Goal: Information Seeking & Learning: Learn about a topic

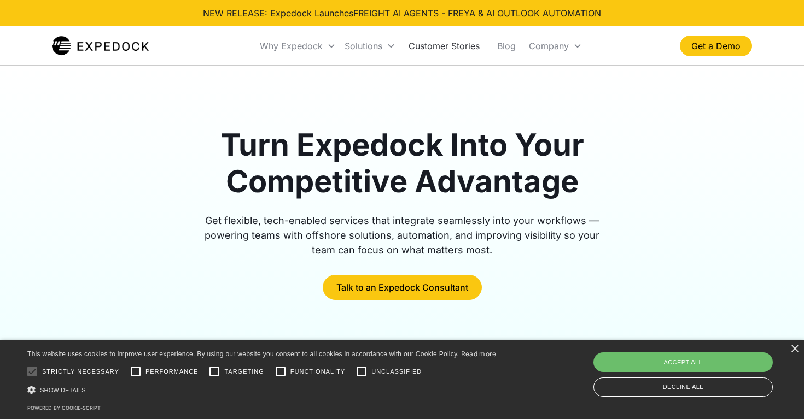
click at [433, 43] on link "Customer Stories" at bounding box center [444, 45] width 89 height 37
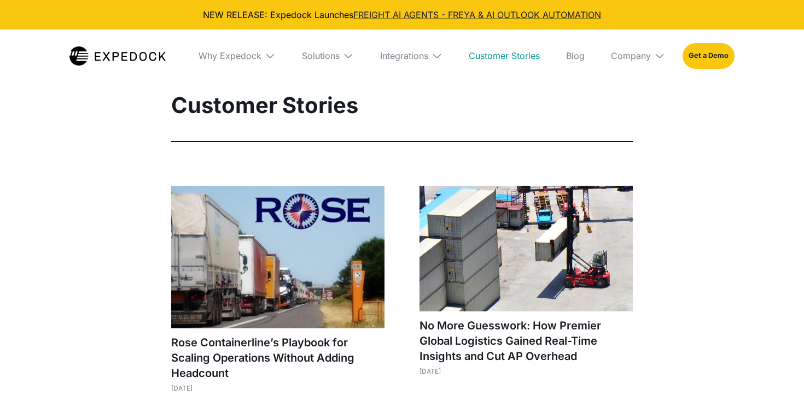
select select
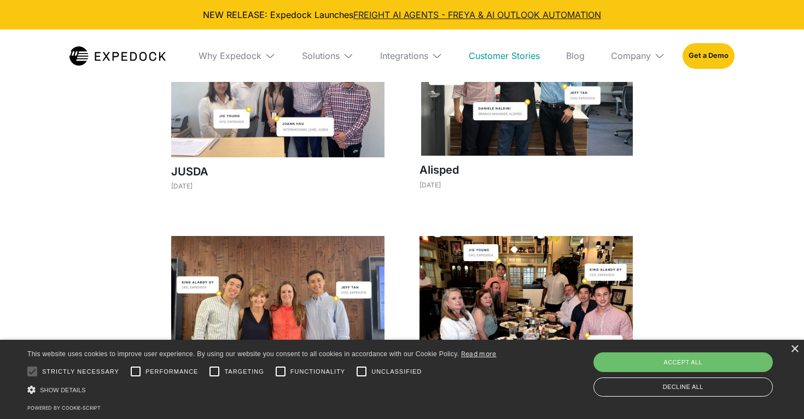
scroll to position [890, 0]
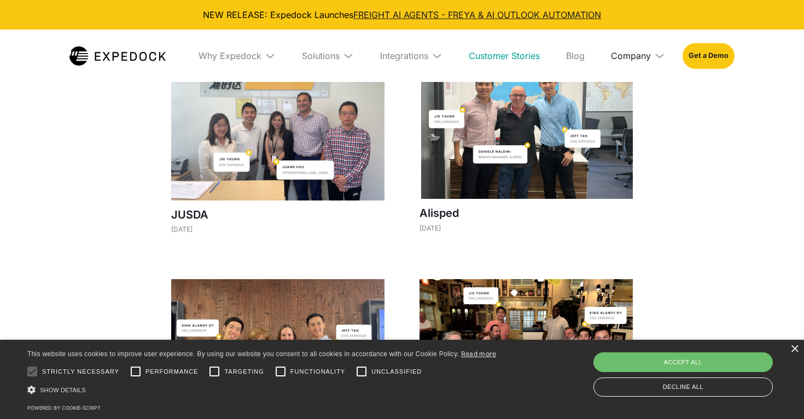
click at [629, 54] on div "Company" at bounding box center [631, 55] width 40 height 11
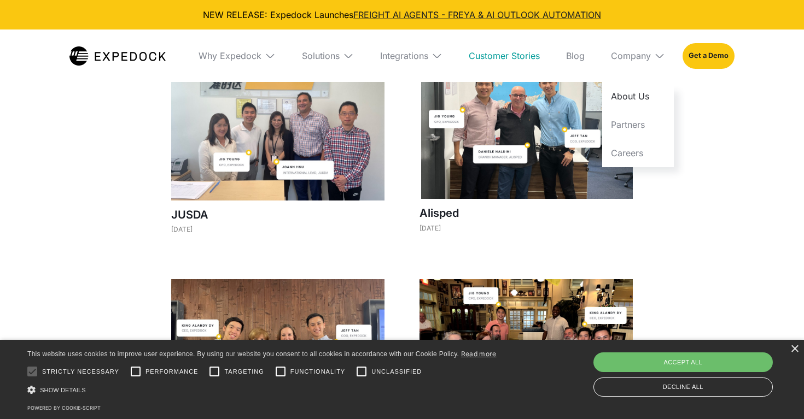
click at [627, 88] on link "About Us" at bounding box center [638, 96] width 72 height 28
click at [627, 97] on link "About Us" at bounding box center [638, 96] width 72 height 28
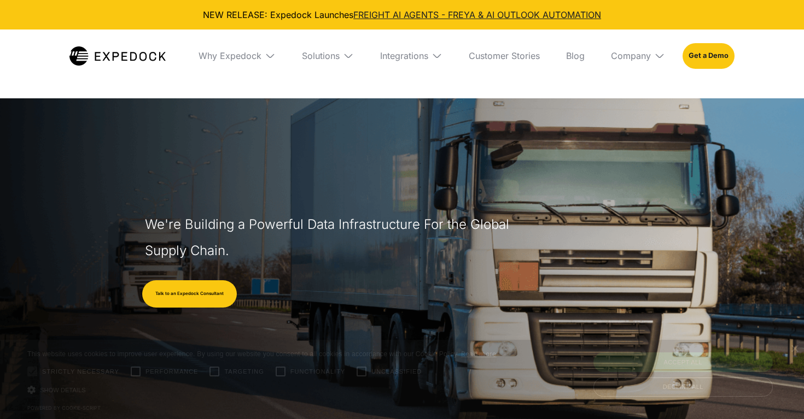
select select
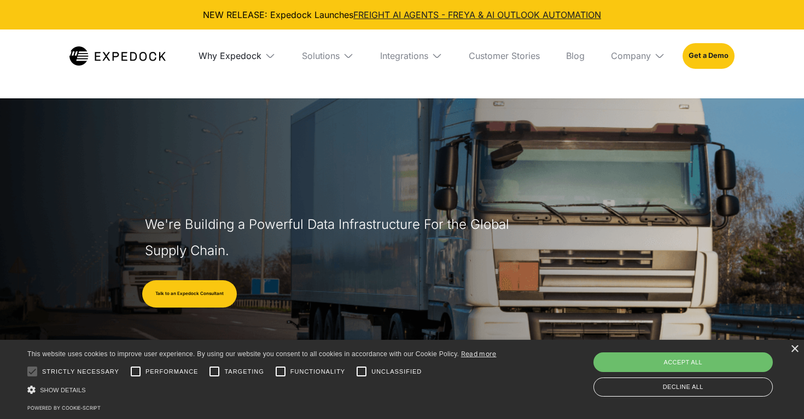
click at [260, 56] on div "Why Expedock" at bounding box center [230, 55] width 63 height 11
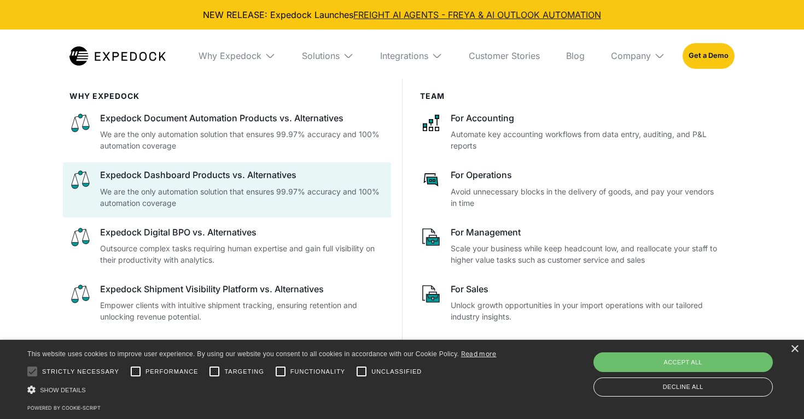
scroll to position [50, 0]
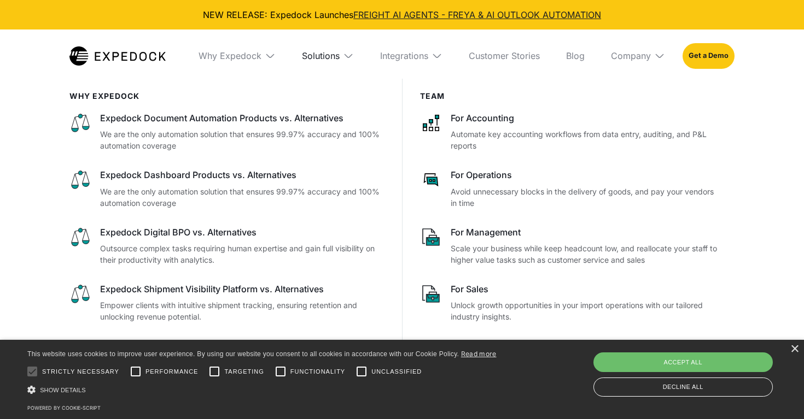
click at [309, 54] on div "Solutions" at bounding box center [321, 55] width 38 height 11
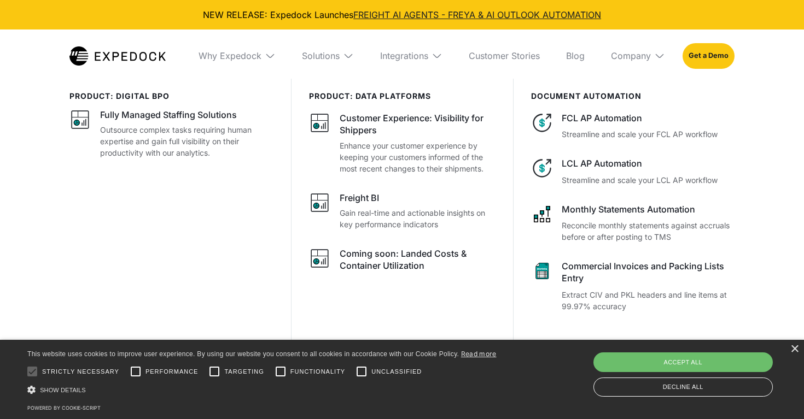
click at [421, 69] on div "Integrations" at bounding box center [411, 56] width 80 height 53
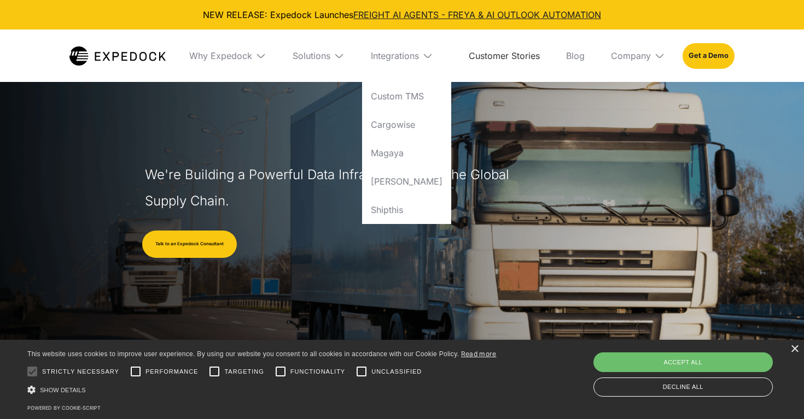
click at [482, 55] on link "Customer Stories" at bounding box center [504, 56] width 89 height 53
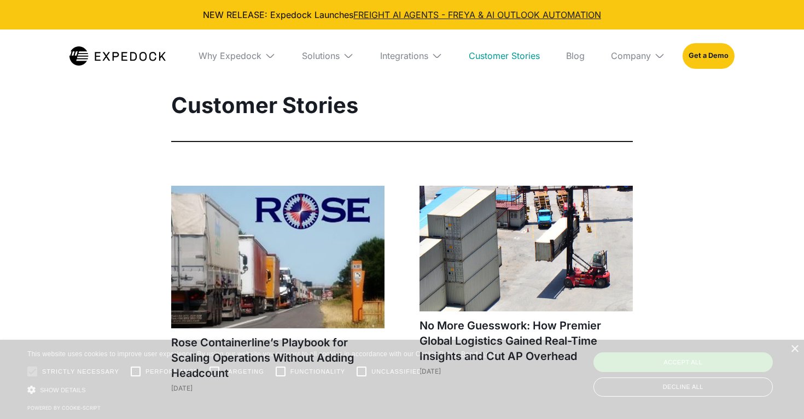
select select
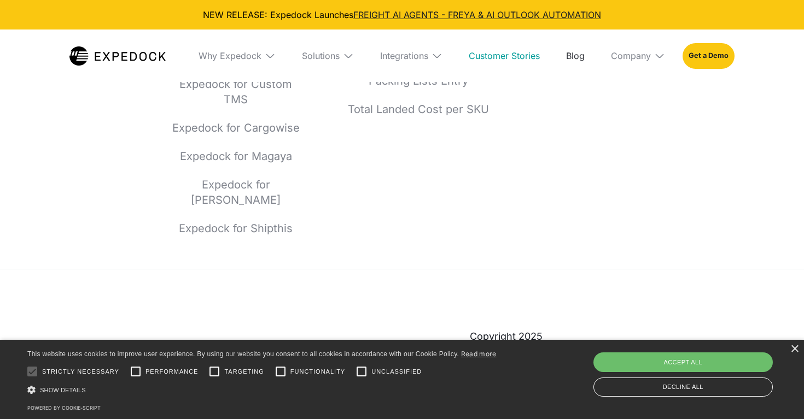
scroll to position [2248, 0]
click at [567, 75] on link "Blog" at bounding box center [575, 56] width 36 height 53
click at [613, 59] on div "Company" at bounding box center [631, 55] width 40 height 11
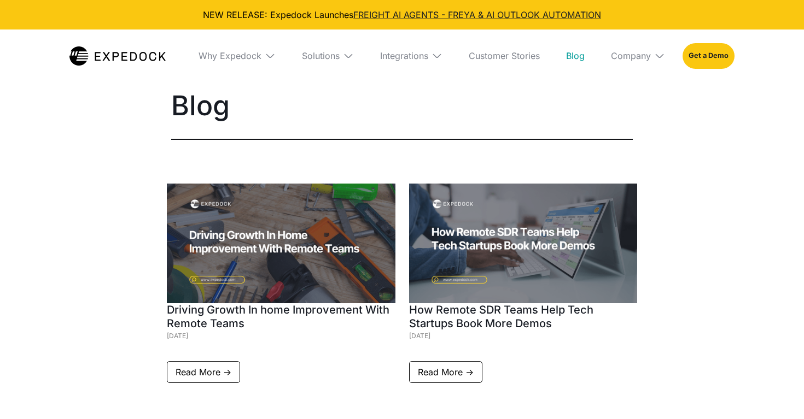
select select
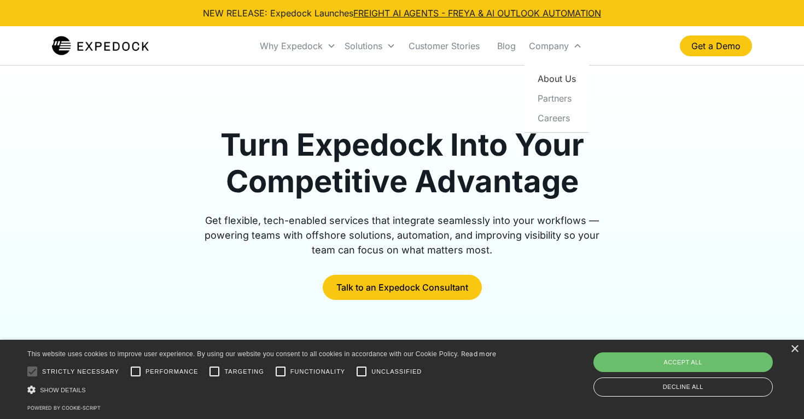
click at [570, 82] on link "About Us" at bounding box center [557, 79] width 56 height 20
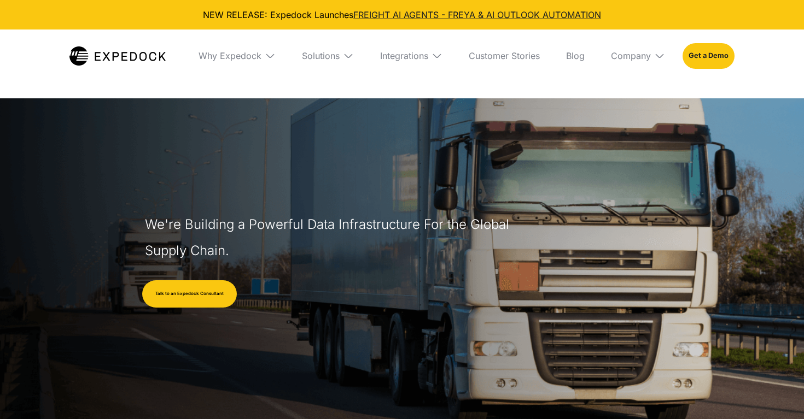
select select
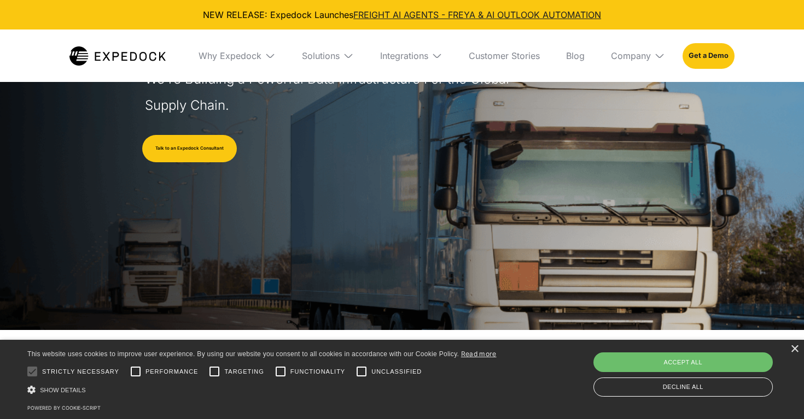
scroll to position [146, 0]
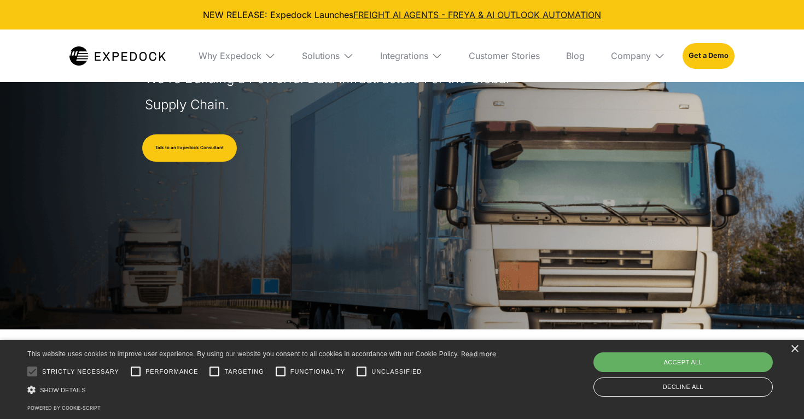
click at [686, 368] on div "Accept all" at bounding box center [683, 363] width 180 height 20
checkbox input "true"
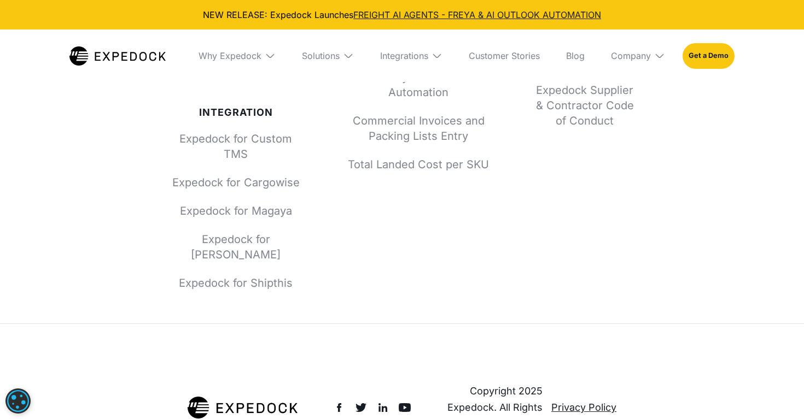
scroll to position [4906, 0]
click at [253, 59] on div "Why Expedock" at bounding box center [230, 55] width 63 height 11
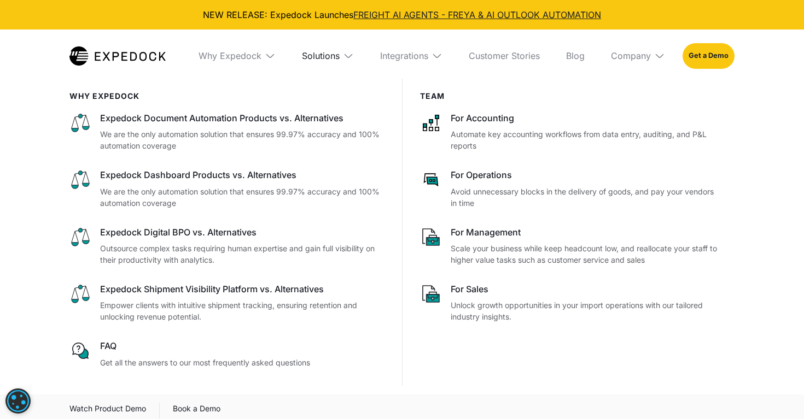
click at [338, 58] on div "Solutions" at bounding box center [321, 55] width 38 height 11
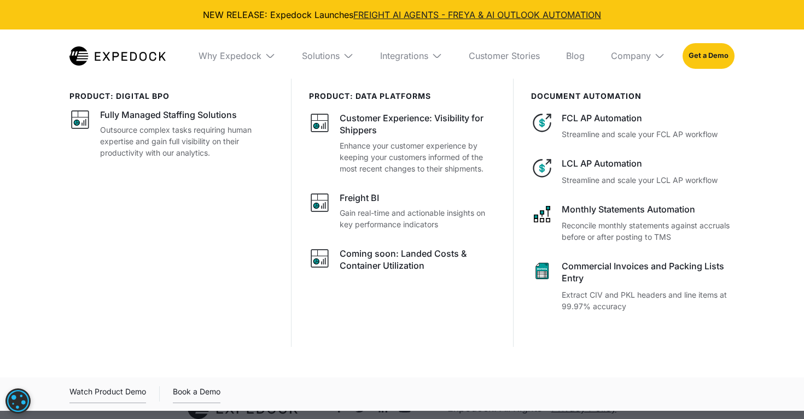
click at [378, 55] on div "Integrations" at bounding box center [411, 56] width 80 height 53
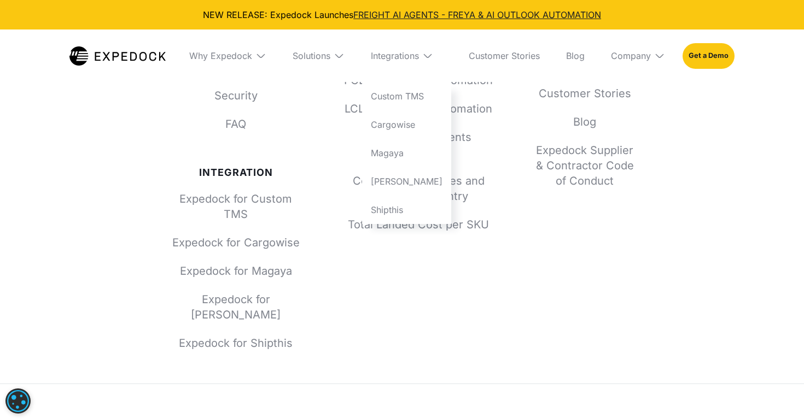
scroll to position [4825, 0]
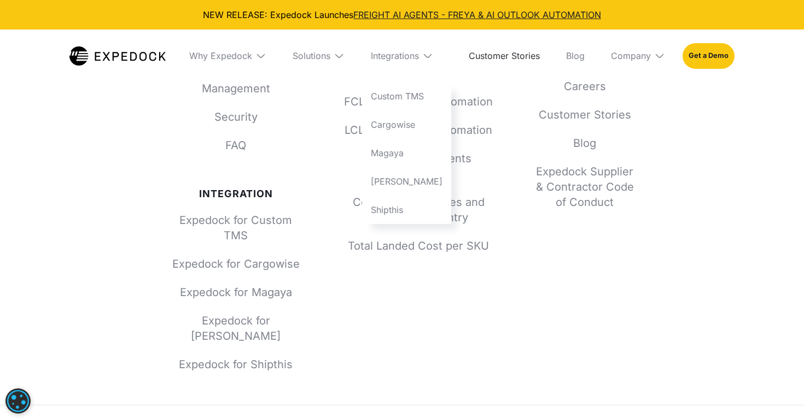
click at [500, 59] on link "Customer Stories" at bounding box center [504, 56] width 89 height 53
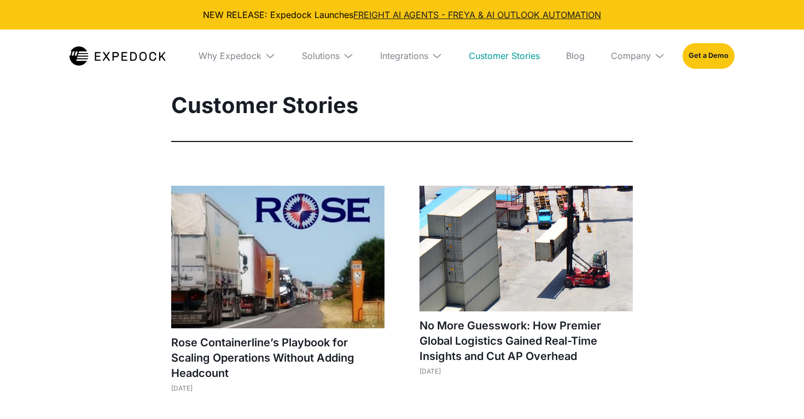
select select
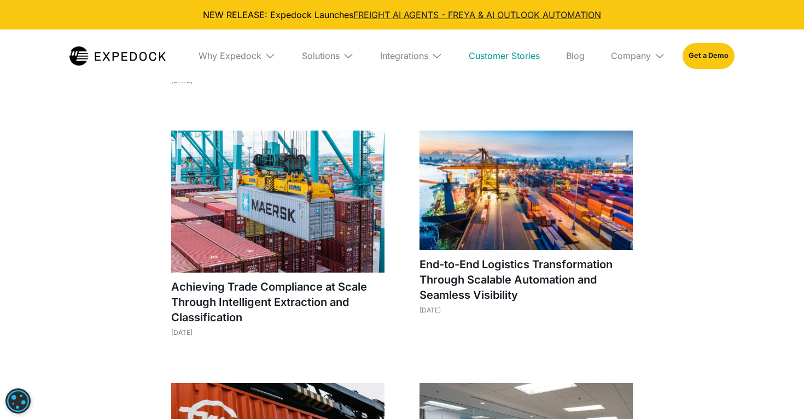
scroll to position [311, 0]
